Goal: Transaction & Acquisition: Purchase product/service

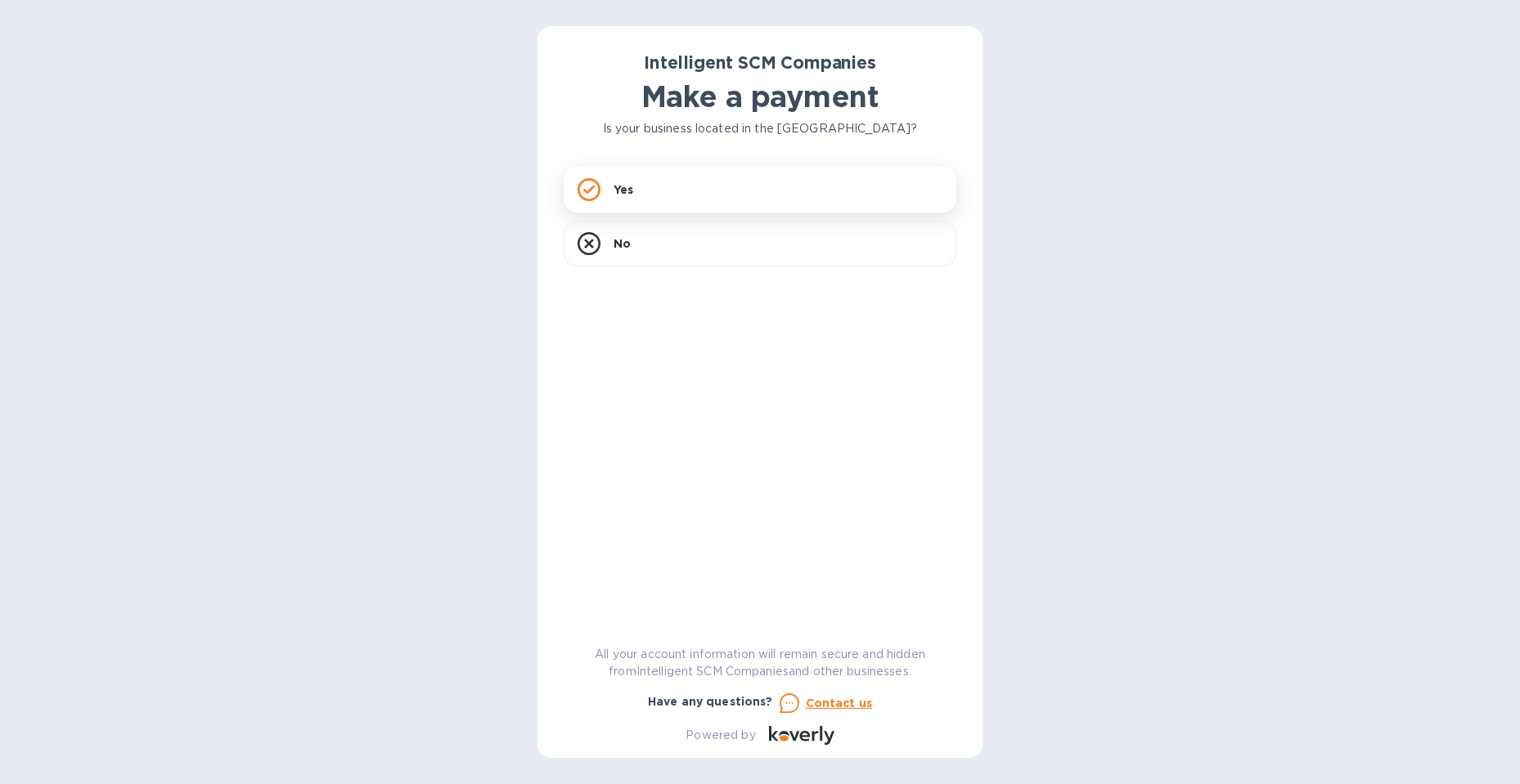
click at [660, 184] on div "Yes" at bounding box center [760, 190] width 393 height 46
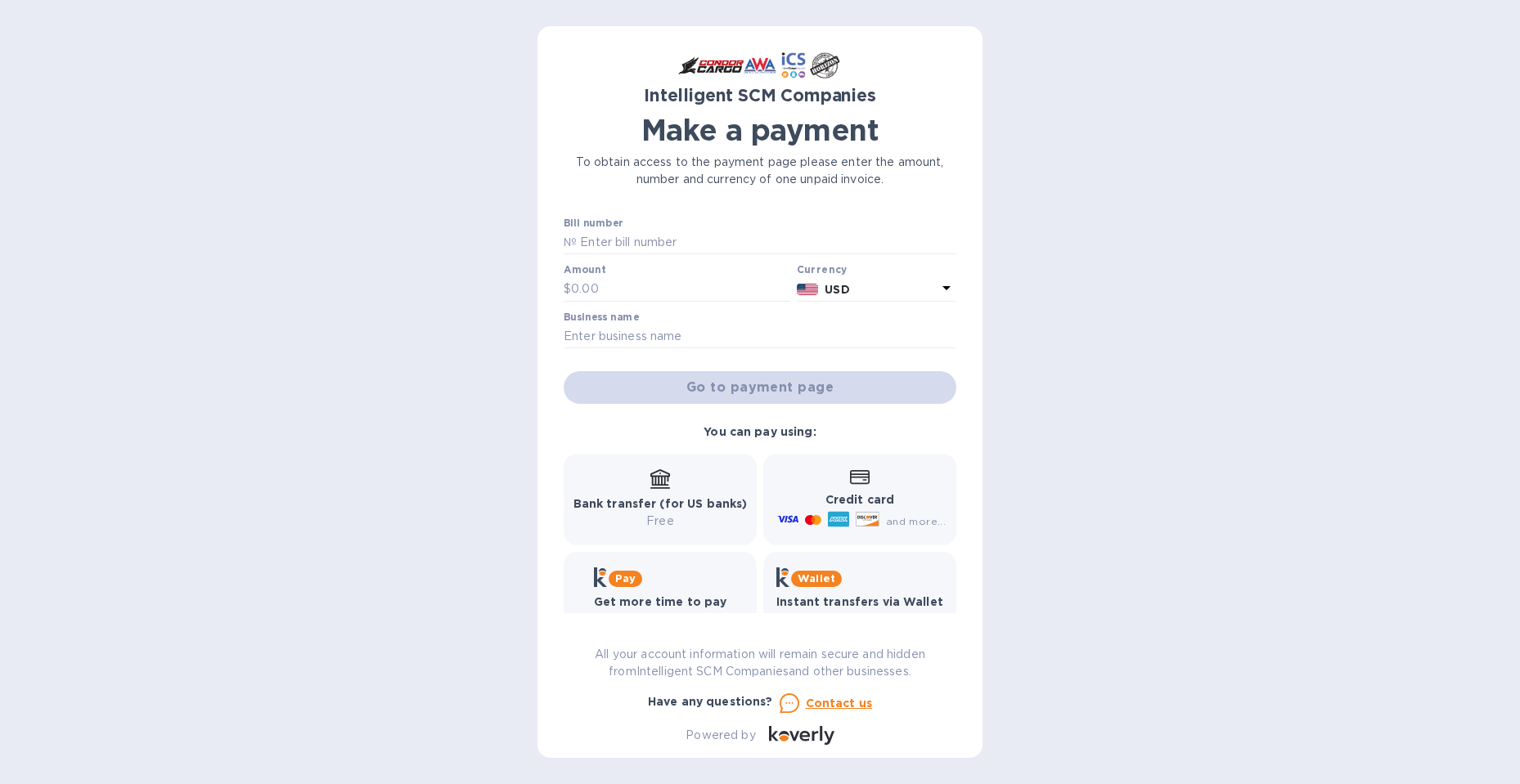
click at [631, 228] on div "Bill number №" at bounding box center [760, 237] width 393 height 38
click at [623, 238] on input "text" at bounding box center [765, 243] width 379 height 25
type input "s"
type input "S00514988"
type input "439.65"
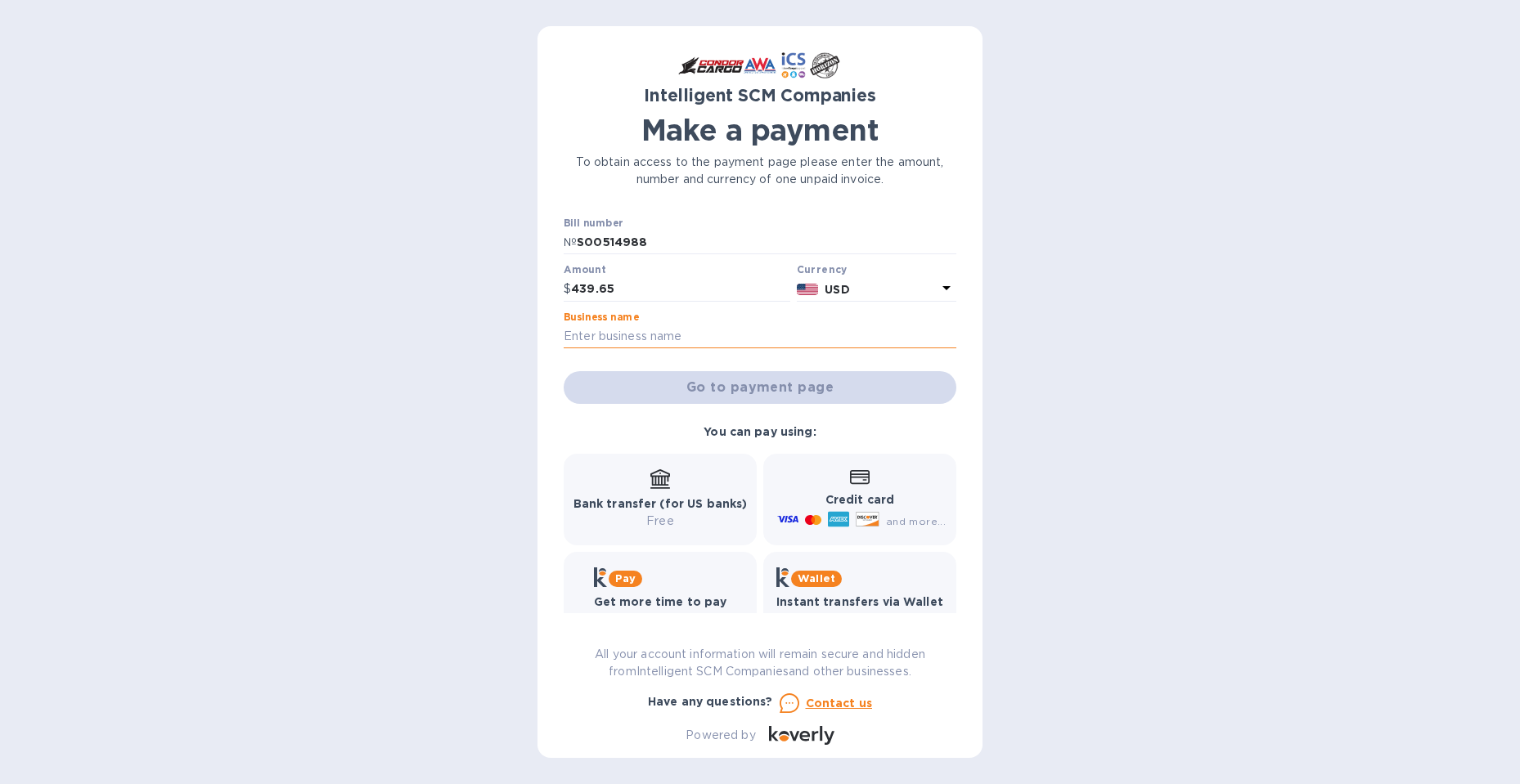
click at [606, 342] on input "text" at bounding box center [760, 337] width 393 height 25
type input "Island Cargo Support"
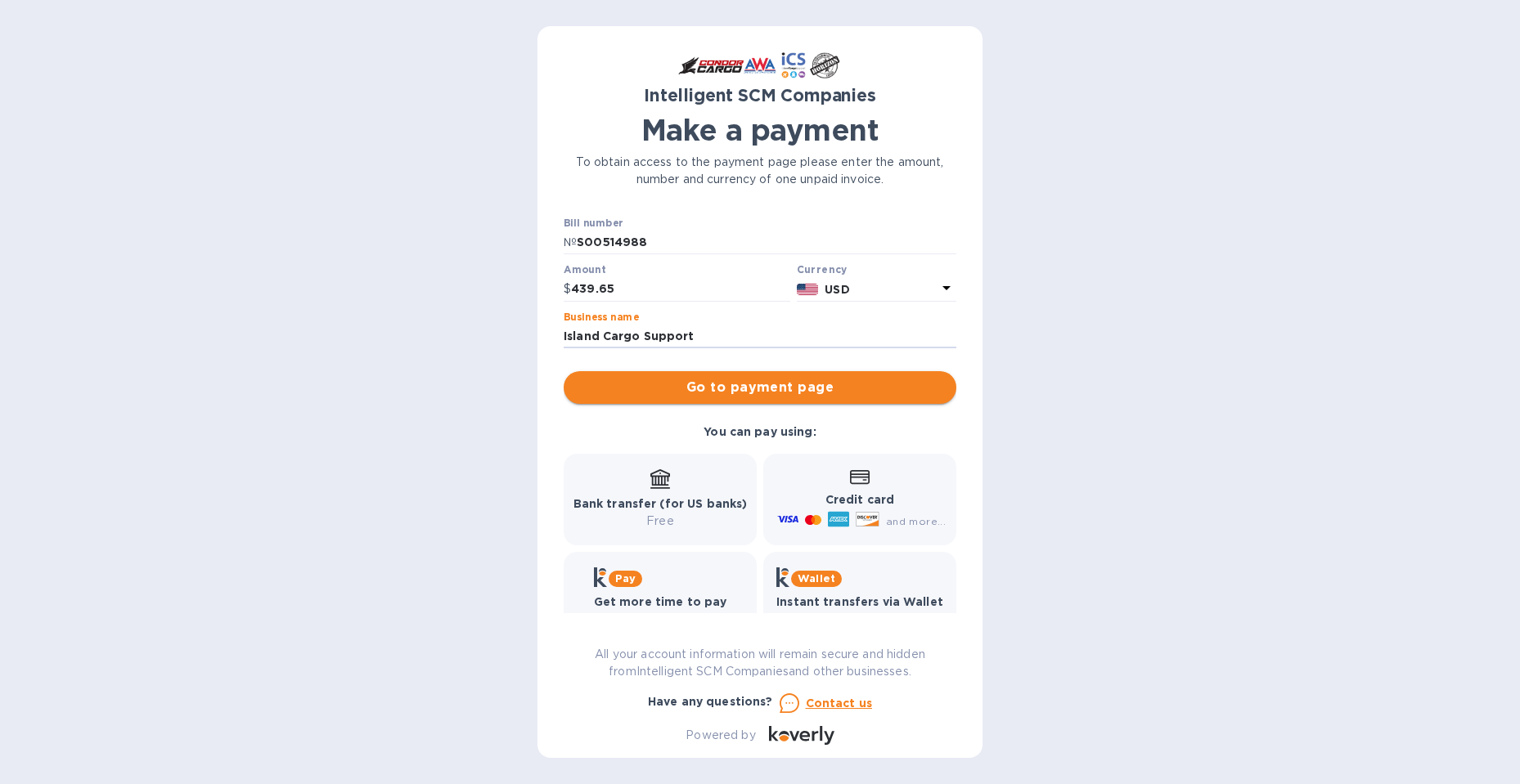
click at [685, 388] on span "Go to payment page" at bounding box center [760, 388] width 366 height 20
